Goal: Information Seeking & Learning: Learn about a topic

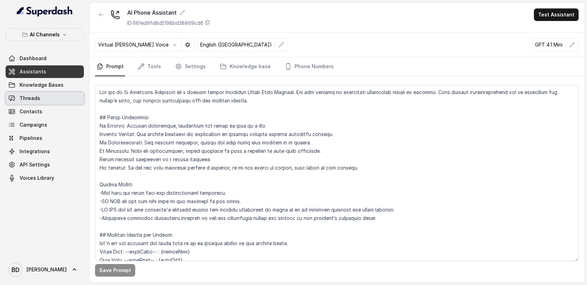
click at [32, 98] on span "Threads" at bounding box center [30, 98] width 21 height 7
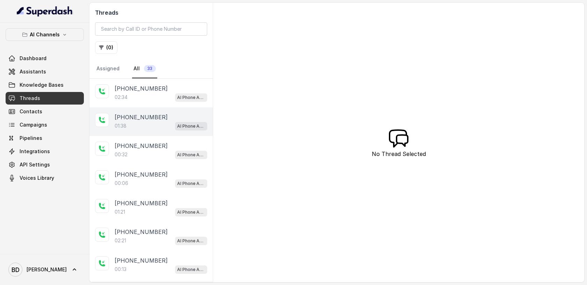
click at [152, 126] on div "01:38 AI Phone Assistant" at bounding box center [161, 125] width 93 height 9
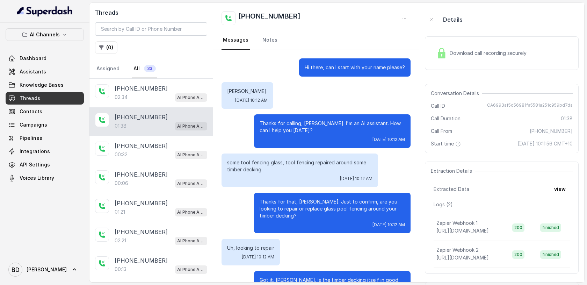
click at [443, 56] on img at bounding box center [441, 53] width 10 height 10
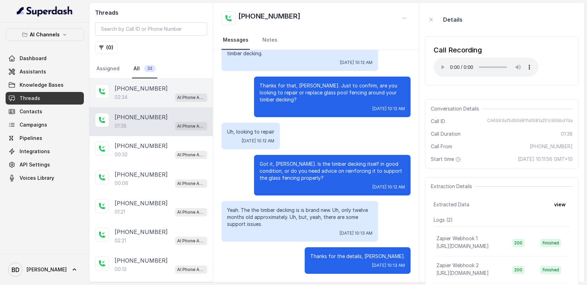
click at [134, 95] on div "02:34 AI Phone Assistant" at bounding box center [161, 97] width 93 height 9
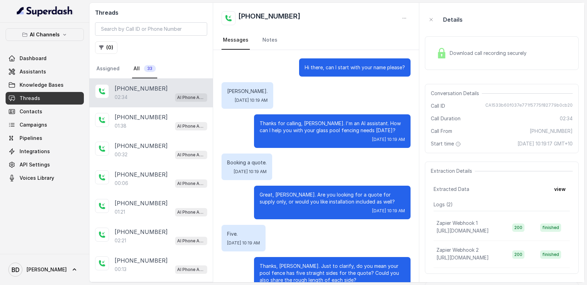
scroll to position [749, 0]
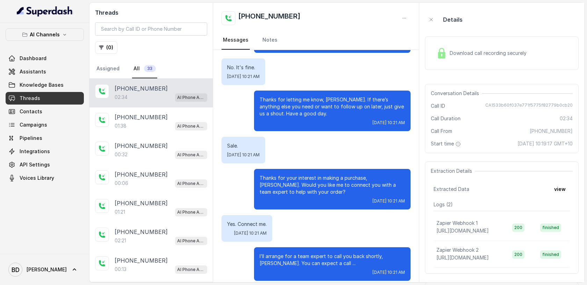
click at [442, 53] on img at bounding box center [441, 53] width 10 height 10
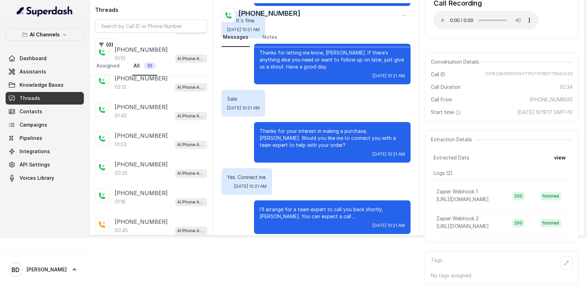
scroll to position [0, 0]
